Goal: Register for event/course

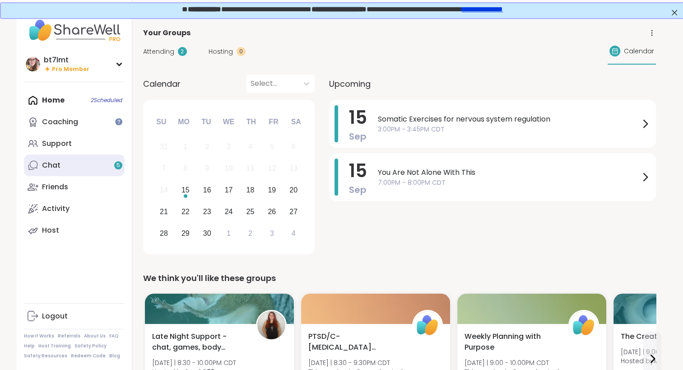
click at [57, 168] on div "Chat 5" at bounding box center [51, 165] width 19 height 10
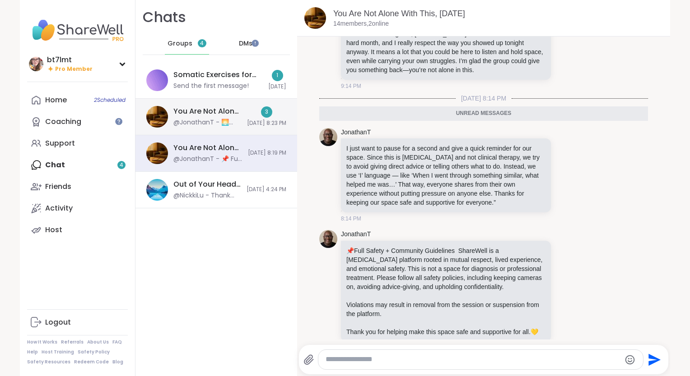
click at [221, 113] on div "You Are Not Alone With This, [DATE] @JonathanT - 🌅 [DATE] Topic 🌅 What’s someth…" at bounding box center [216, 117] width 162 height 37
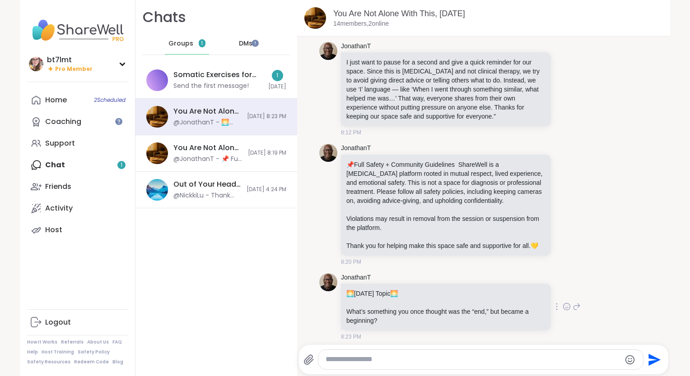
scroll to position [42, 0]
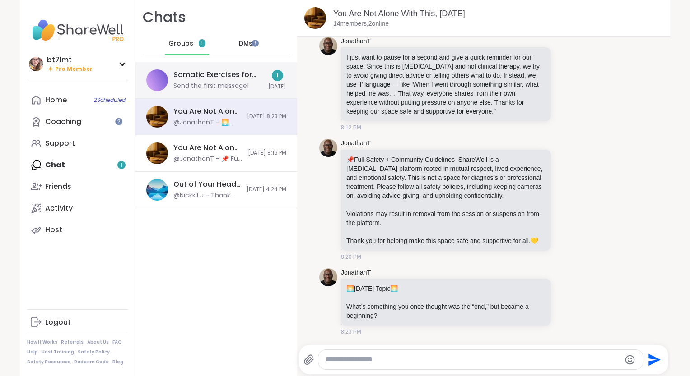
click at [208, 82] on div "Send the first message!" at bounding box center [210, 86] width 75 height 9
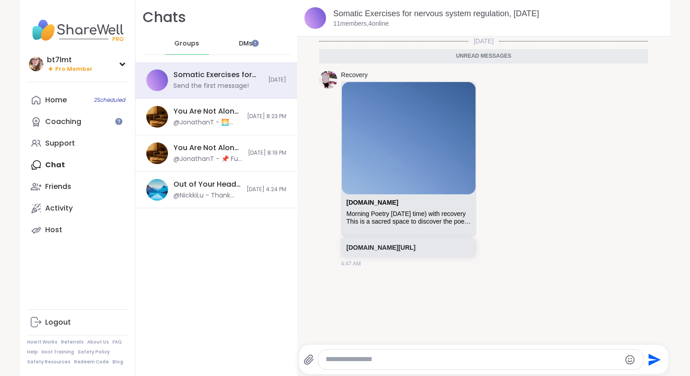
click at [240, 42] on span "DMs" at bounding box center [246, 43] width 14 height 9
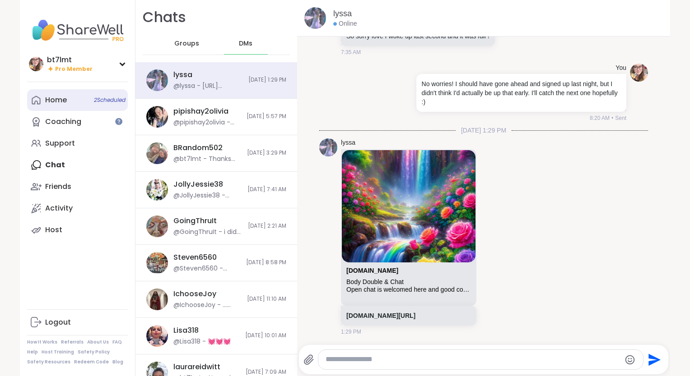
click at [60, 108] on link "Home 2 Scheduled" at bounding box center [77, 100] width 101 height 22
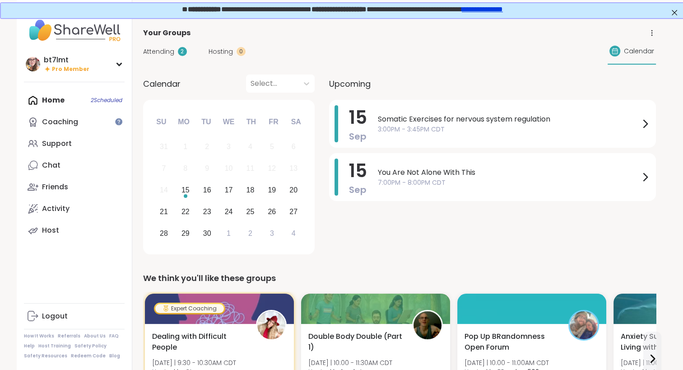
click at [105, 102] on div "Home 2 Scheduled Coaching Support Chat Friends Activity Host" at bounding box center [74, 165] width 101 height 152
click at [56, 168] on div "Chat" at bounding box center [51, 165] width 19 height 10
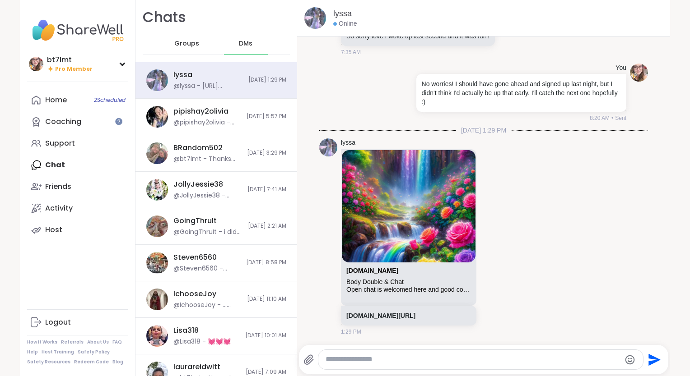
click at [384, 353] on div at bounding box center [480, 359] width 324 height 19
click at [393, 362] on textarea "Type your message" at bounding box center [472, 359] width 295 height 9
click at [377, 359] on textarea "*****" at bounding box center [473, 359] width 295 height 9
click at [451, 356] on textarea "**********" at bounding box center [473, 359] width 295 height 9
drag, startPoint x: 427, startPoint y: 358, endPoint x: 351, endPoint y: 350, distance: 76.7
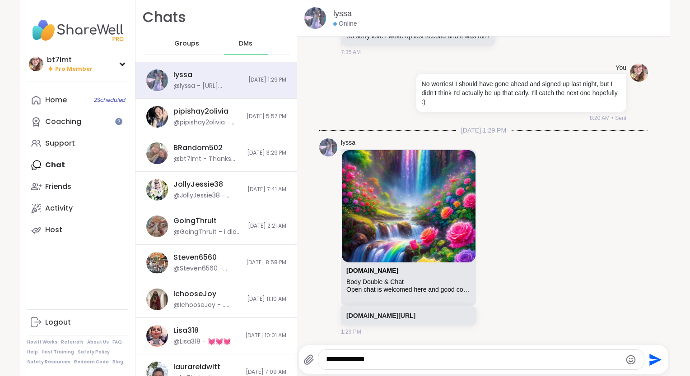
click at [351, 350] on div "**********" at bounding box center [480, 359] width 325 height 19
type textarea "**********"
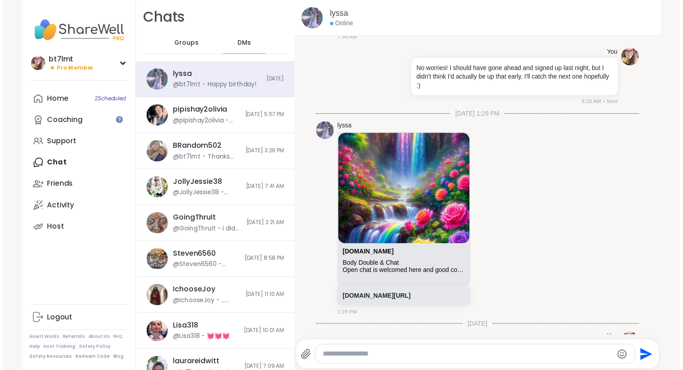
scroll to position [753, 0]
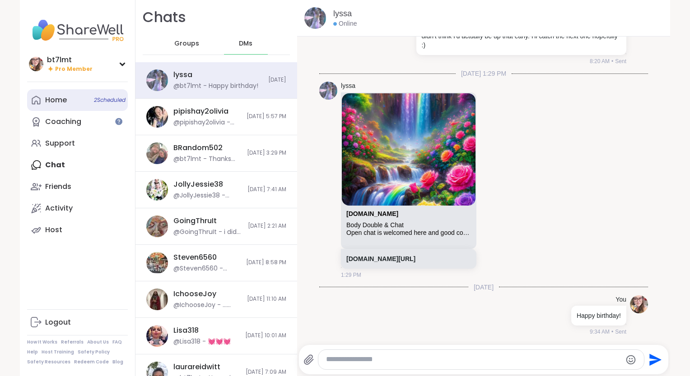
click at [58, 106] on link "Home 2 Scheduled" at bounding box center [77, 100] width 101 height 22
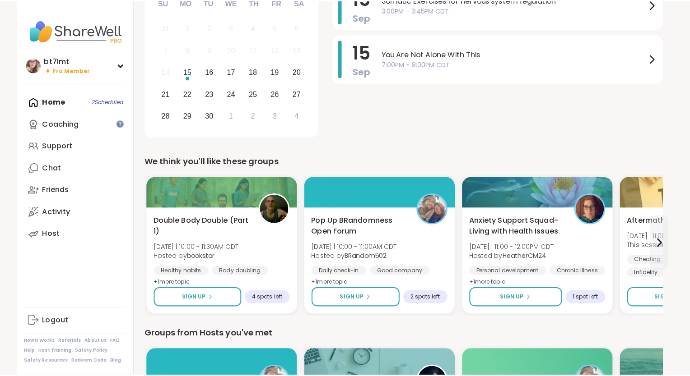
scroll to position [181, 0]
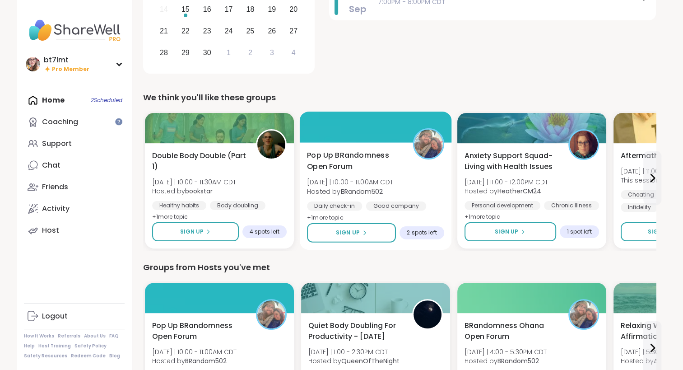
click at [428, 193] on div "Pop Up BRandomness Open Forum [DATE] | 10:00 - 11:00AM CDT Hosted by BRandom502…" at bounding box center [375, 187] width 137 height 74
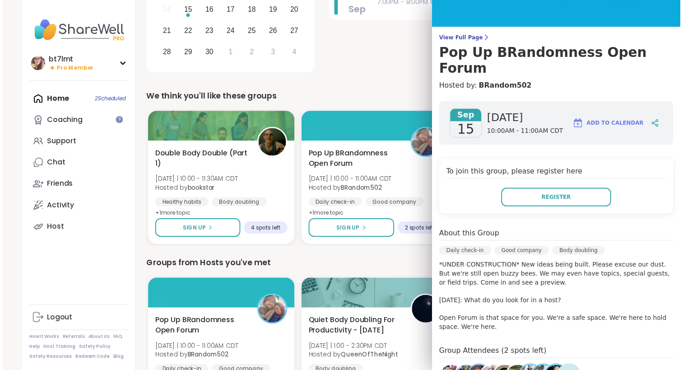
scroll to position [90, 0]
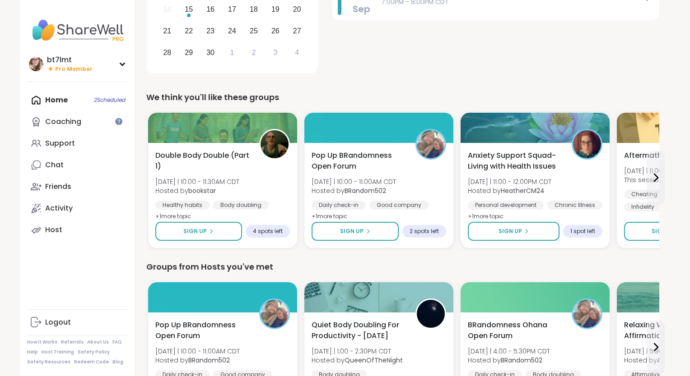
click at [352, 272] on div "Groups from Hosts you've met" at bounding box center [402, 267] width 513 height 13
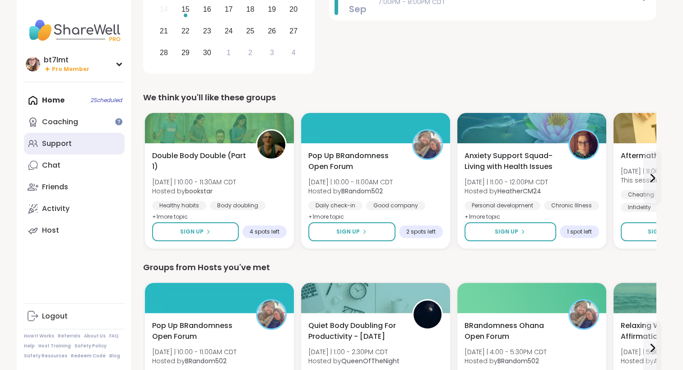
click at [90, 145] on link "Support" at bounding box center [74, 144] width 101 height 22
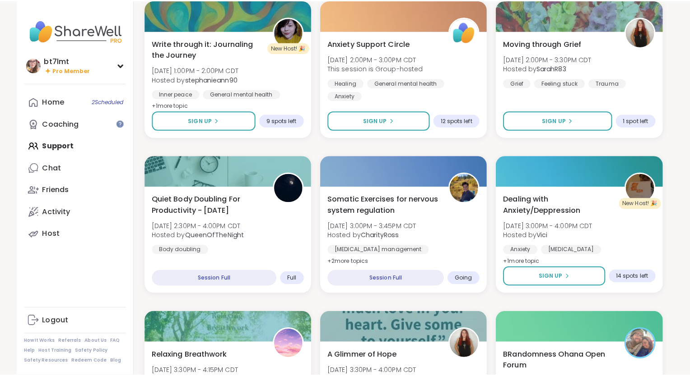
scroll to position [812, 0]
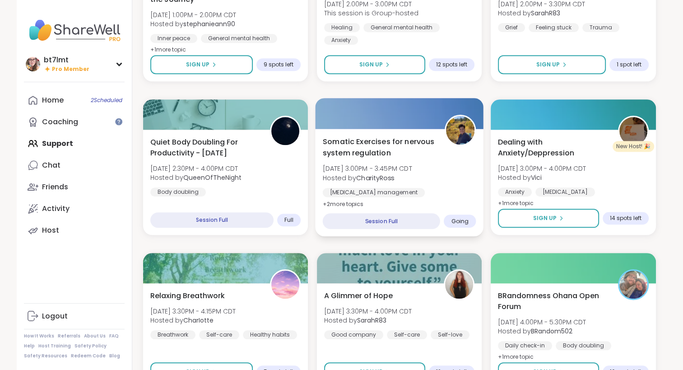
click at [438, 170] on div "Somatic Exercises for nervous system regulation [DATE] 3:00PM - 3:45PM CDT Host…" at bounding box center [398, 173] width 153 height 74
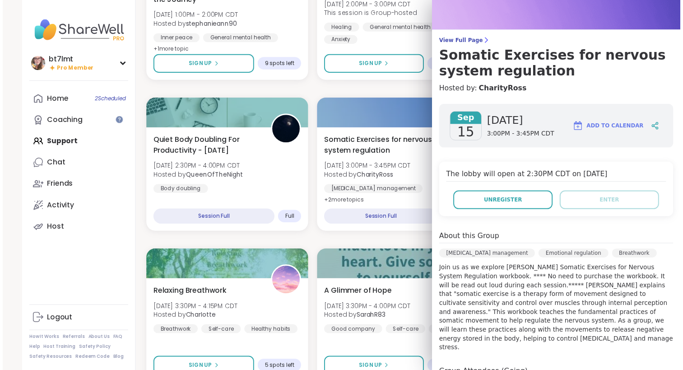
scroll to position [200, 0]
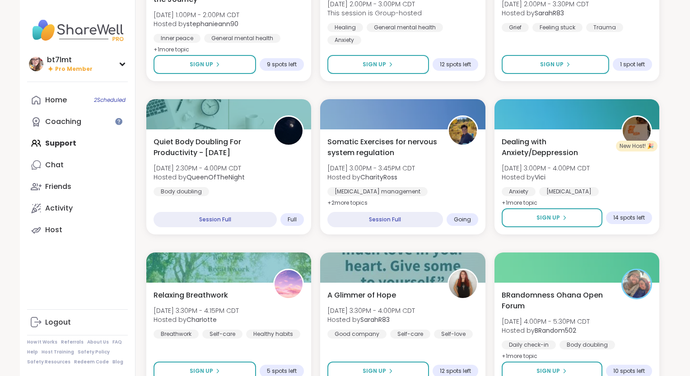
click at [401, 238] on div "Good Morning Body Doubling For Productivity [DATE] 9:00AM - 10:00AM CDT Hosted …" at bounding box center [402, 243] width 513 height 1823
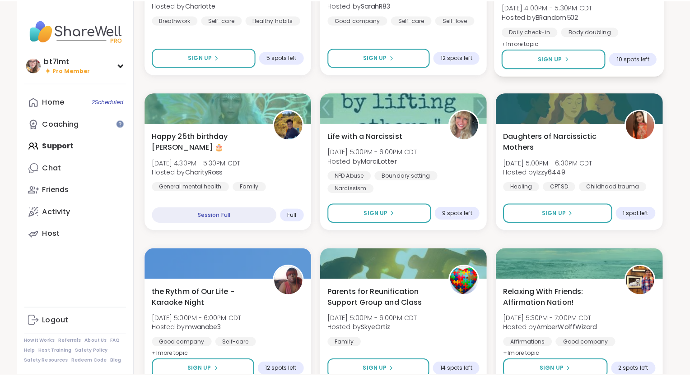
scroll to position [1128, 0]
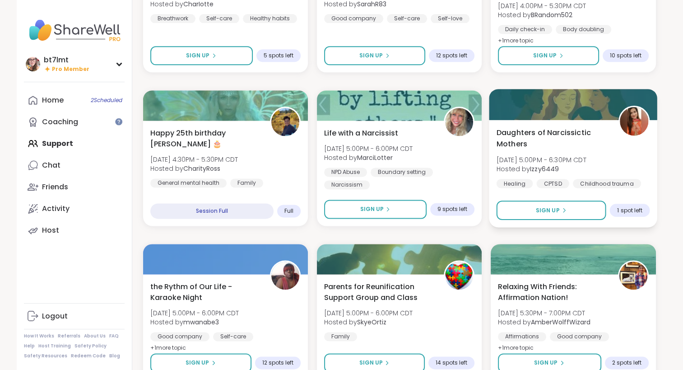
click at [628, 149] on div "Daughters of Narcissictic Mothers [DATE] 5:00PM - 6:30PM CDT Hosted by Izzy6449…" at bounding box center [572, 157] width 153 height 61
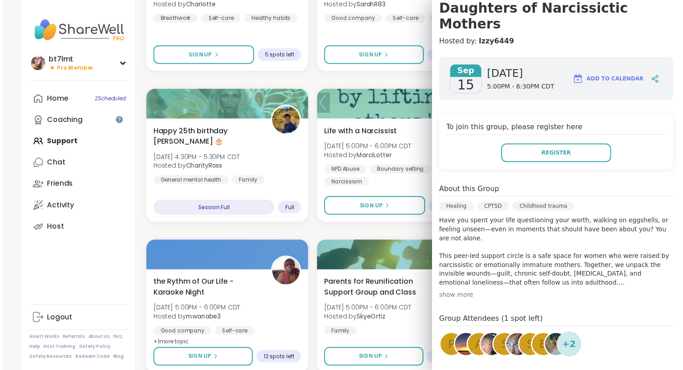
scroll to position [135, 0]
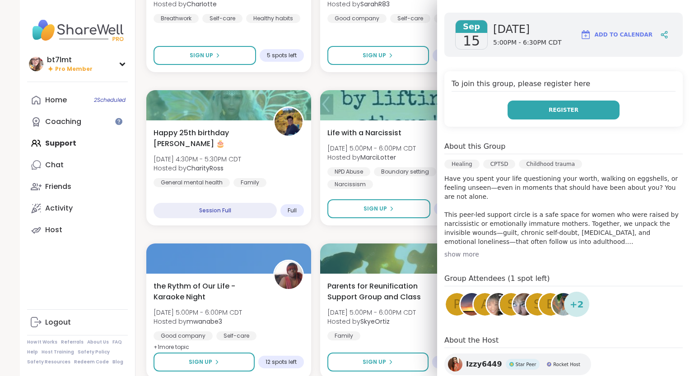
click at [548, 106] on span "Register" at bounding box center [563, 110] width 30 height 8
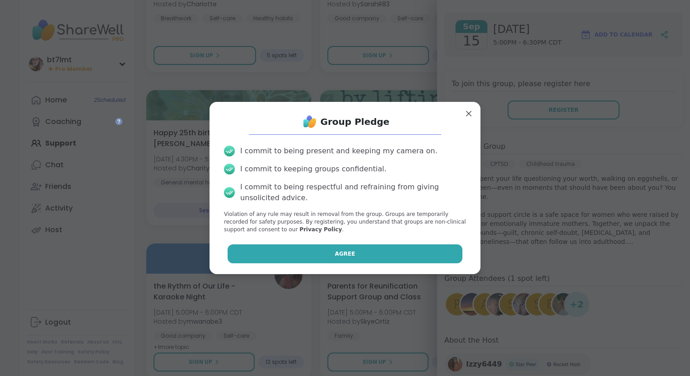
click at [373, 262] on button "Agree" at bounding box center [344, 254] width 235 height 19
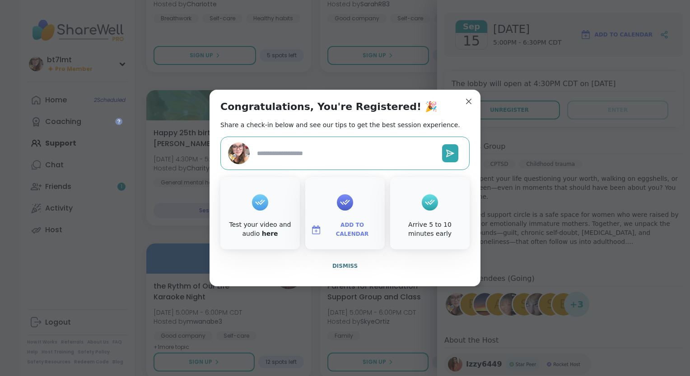
type textarea "*"
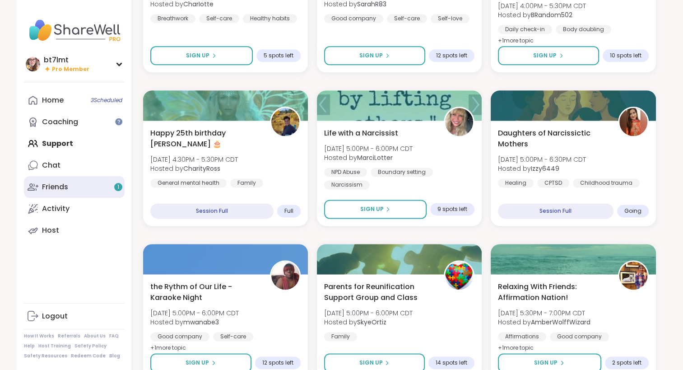
click at [69, 189] on link "Friends 1" at bounding box center [74, 187] width 101 height 22
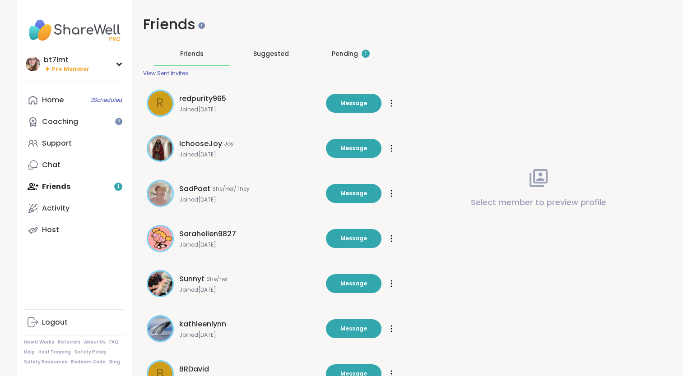
click at [335, 53] on div "Pending 1" at bounding box center [351, 53] width 38 height 9
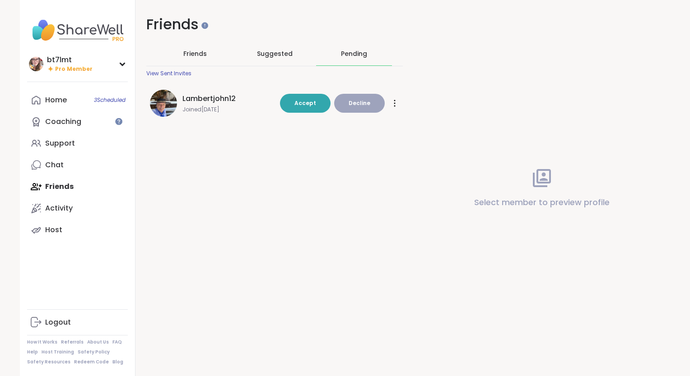
click at [198, 99] on span "Lambertjohn12" at bounding box center [208, 98] width 53 height 11
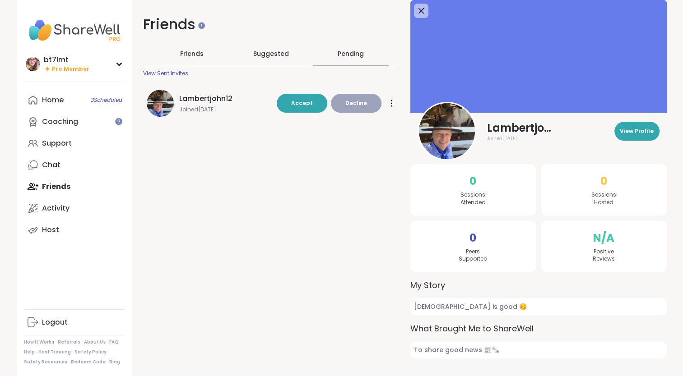
click at [467, 131] on img at bounding box center [447, 131] width 56 height 56
click at [440, 122] on img at bounding box center [447, 131] width 56 height 56
click at [638, 132] on span "View Profile" at bounding box center [637, 131] width 34 height 8
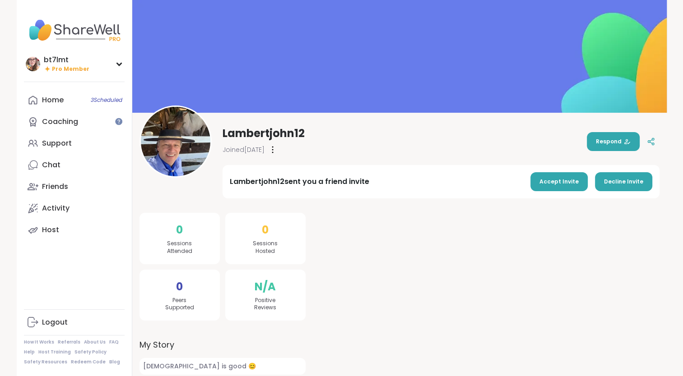
scroll to position [45, 0]
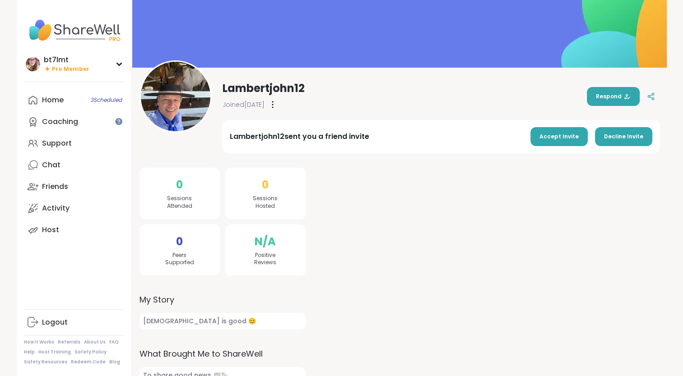
click at [183, 88] on img at bounding box center [175, 96] width 69 height 69
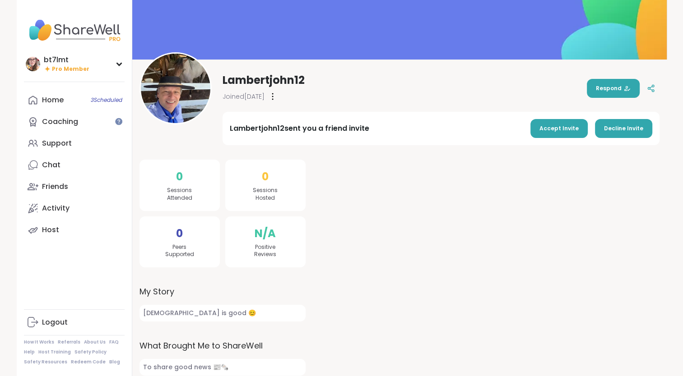
scroll to position [61, 0]
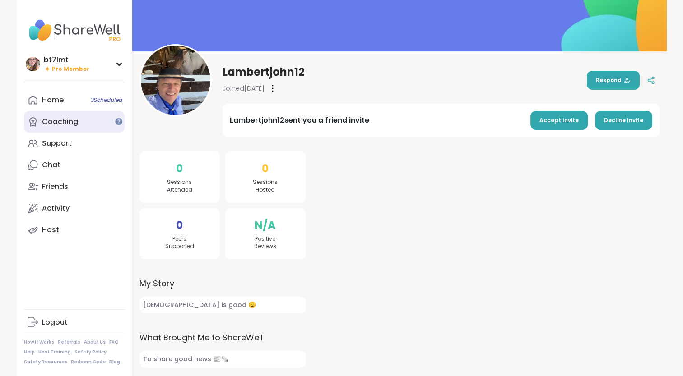
click at [53, 125] on div "Coaching" at bounding box center [60, 122] width 36 height 10
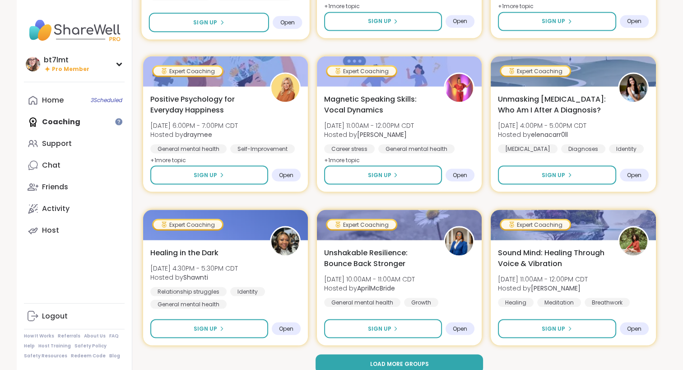
scroll to position [1650, 0]
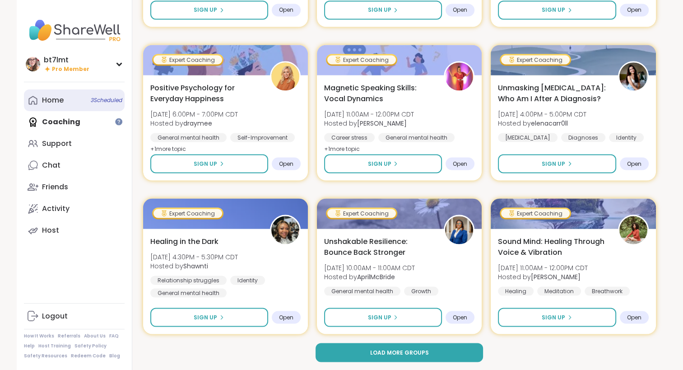
click at [67, 99] on link "Home 3 Scheduled" at bounding box center [74, 100] width 101 height 22
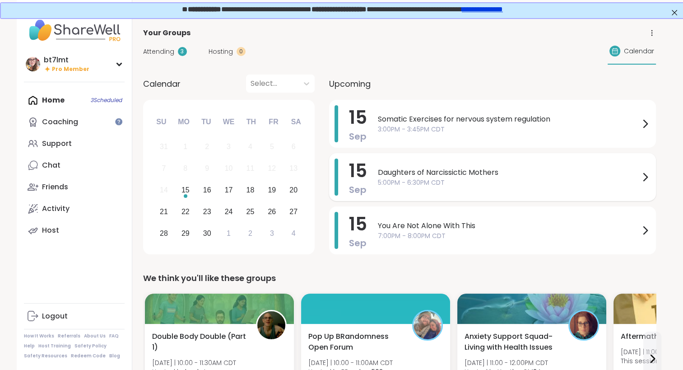
click at [485, 178] on span "5:00PM - 6:30PM CDT" at bounding box center [509, 182] width 262 height 9
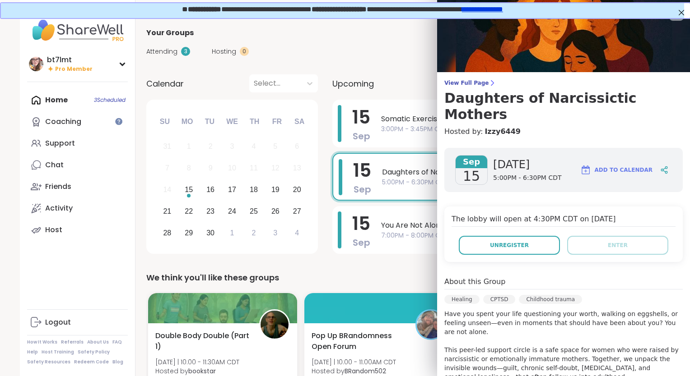
click at [383, 272] on div "We think you'll like these groups" at bounding box center [402, 278] width 513 height 13
